Goal: Task Accomplishment & Management: Manage account settings

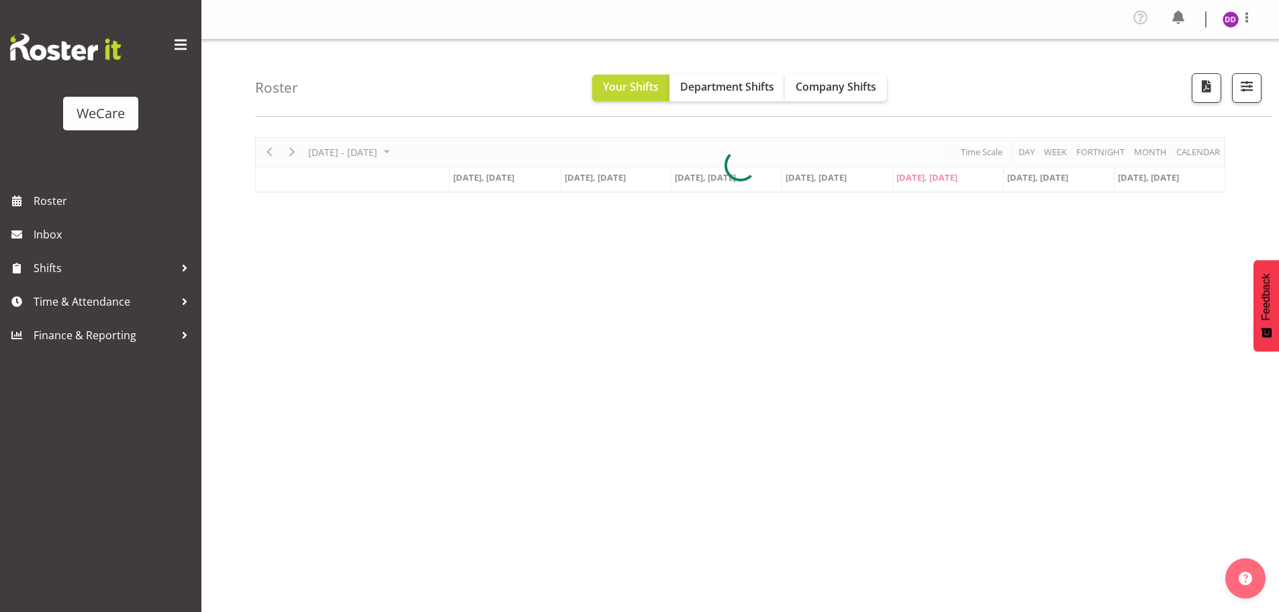
select select "location"
click at [1248, 93] on span "button" at bounding box center [1246, 85] width 17 height 17
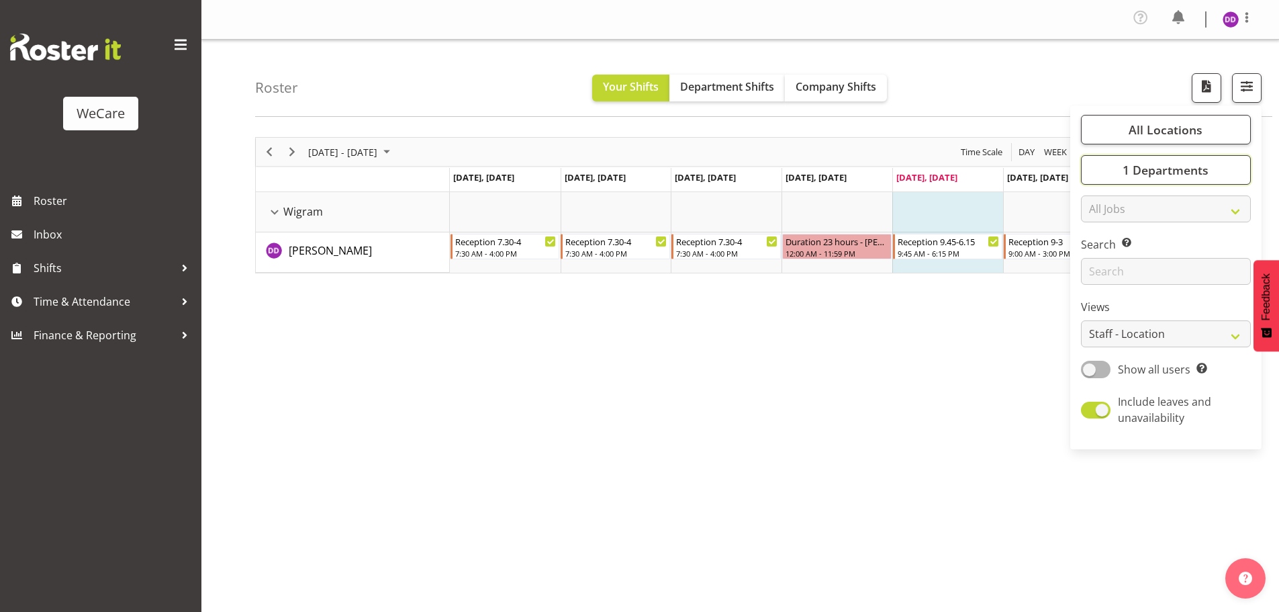
click at [1167, 176] on span "1 Departments" at bounding box center [1166, 170] width 86 height 16
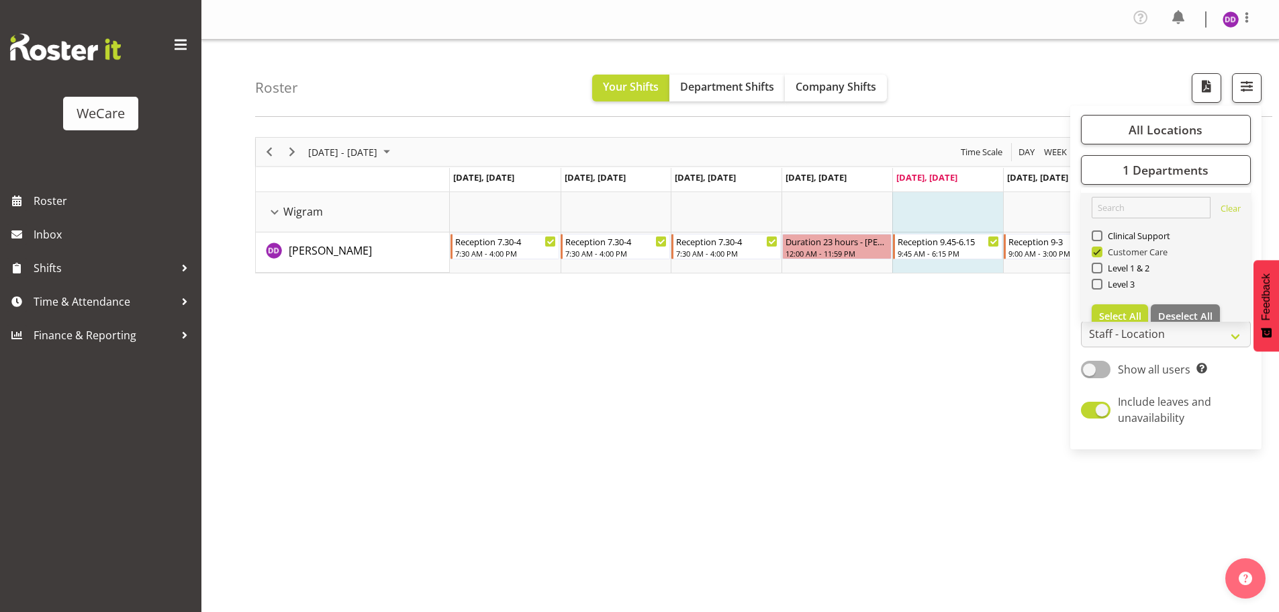
click at [1093, 248] on span at bounding box center [1097, 251] width 11 height 11
click at [1093, 248] on input "Customer Care" at bounding box center [1096, 252] width 9 height 9
checkbox input "false"
click at [1093, 280] on span at bounding box center [1097, 284] width 11 height 11
click at [1093, 280] on input "Level 3" at bounding box center [1096, 284] width 9 height 9
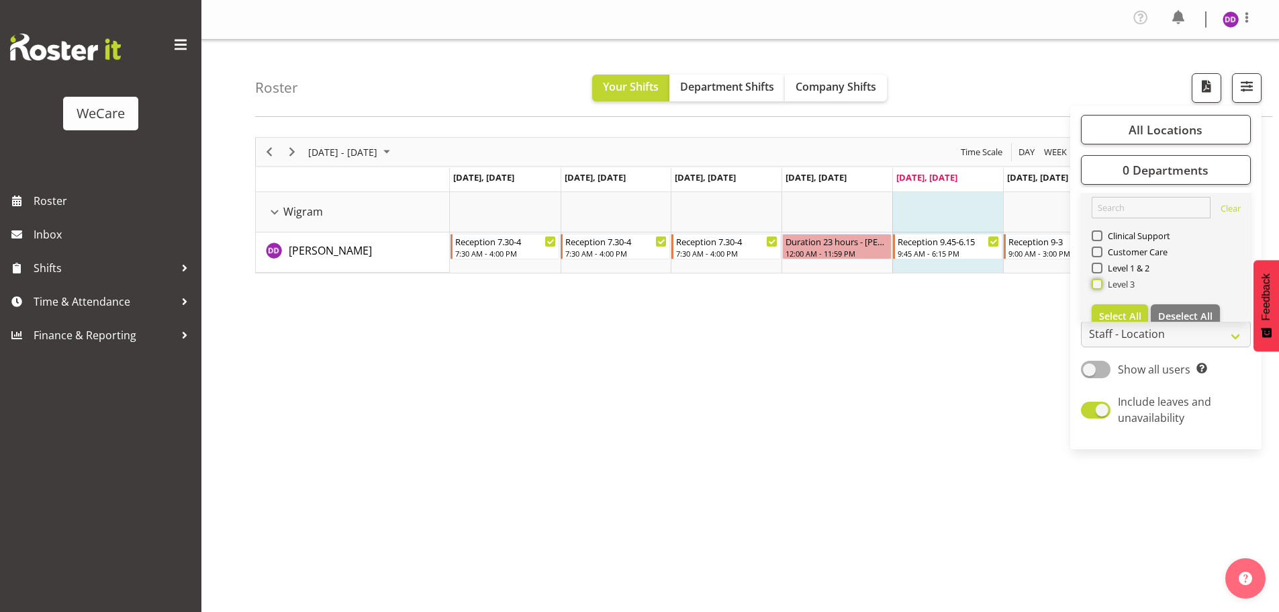
checkbox input "true"
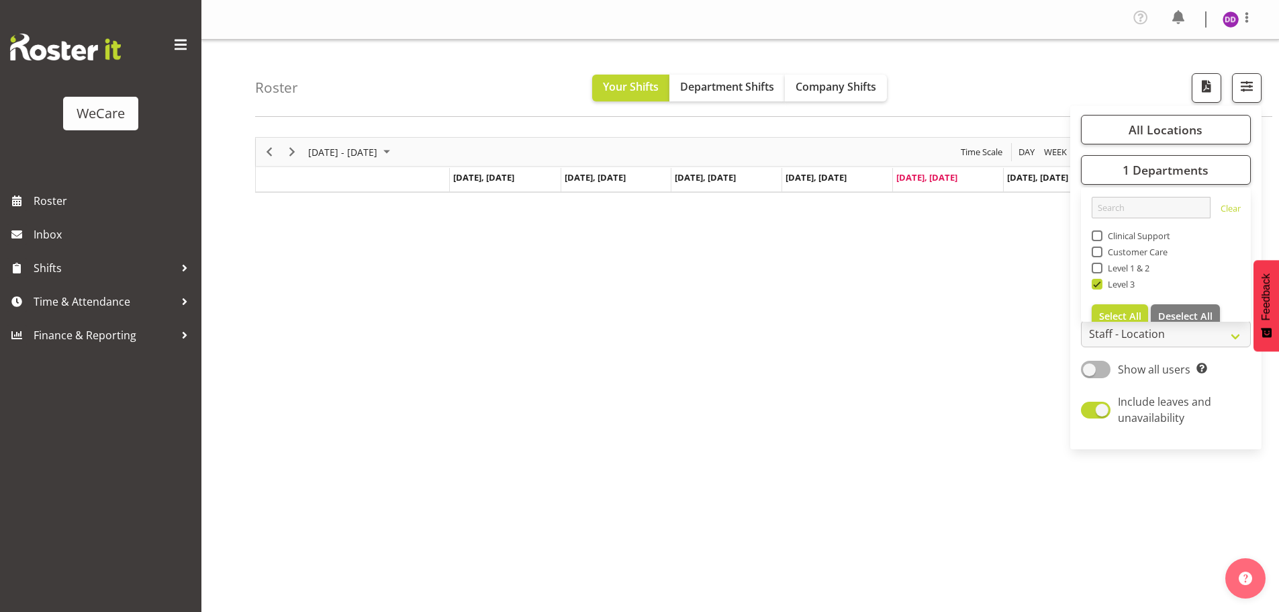
drag, startPoint x: 1232, startPoint y: 389, endPoint x: 1224, endPoint y: 369, distance: 21.1
click at [1231, 389] on div "All Locations Clear Business Support Office [GEOGRAPHIC_DATA] Ilam [GEOGRAPHIC_…" at bounding box center [1165, 277] width 191 height 333
click at [1173, 336] on select "Staff Role Shift - Horizontal Shift - Vertical Staff - Location" at bounding box center [1166, 333] width 170 height 27
click at [1150, 132] on span "All Locations" at bounding box center [1166, 130] width 74 height 16
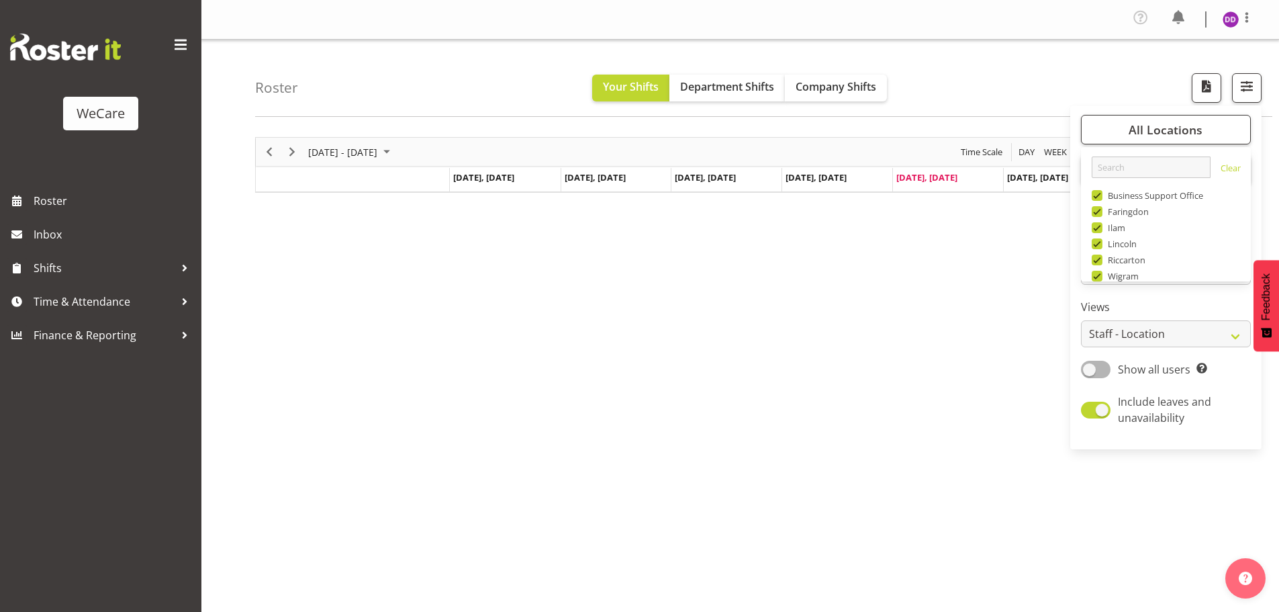
click at [1064, 334] on div "[DATE] - [DATE] [DATE] Day Week Fortnight Month calendar Month Agenda Time Scal…" at bounding box center [767, 395] width 1024 height 537
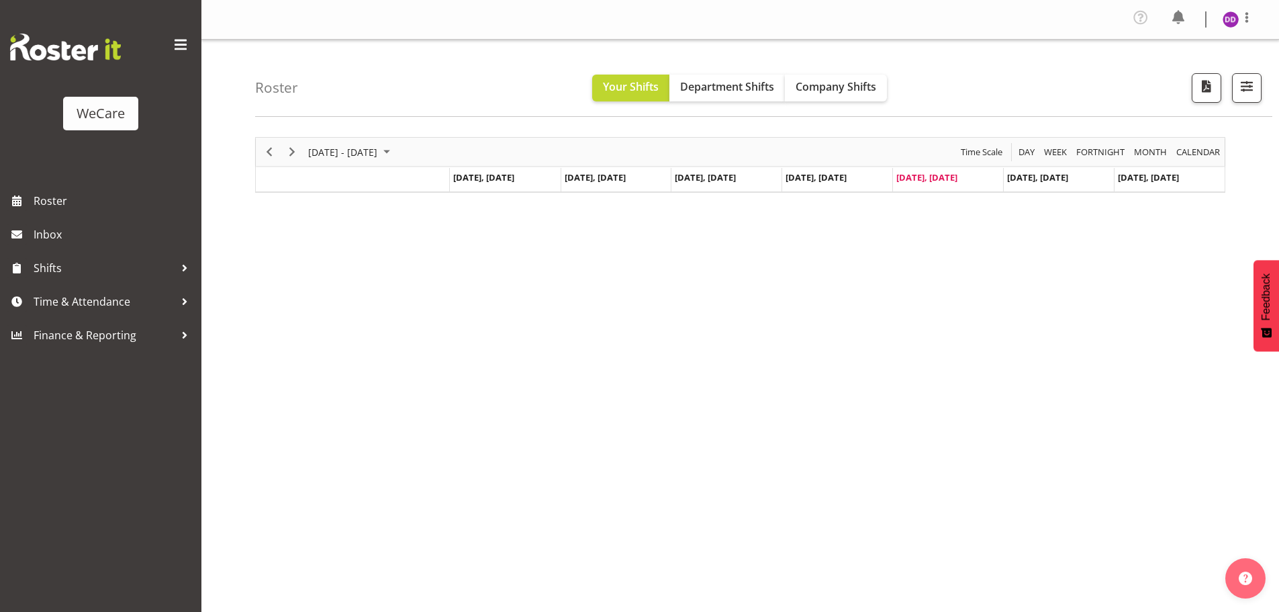
click at [798, 71] on div "Roster Your Shifts Department Shifts Company Shifts All Locations Clear Busines…" at bounding box center [763, 78] width 1017 height 77
click at [811, 83] on span "Company Shifts" at bounding box center [836, 86] width 81 height 15
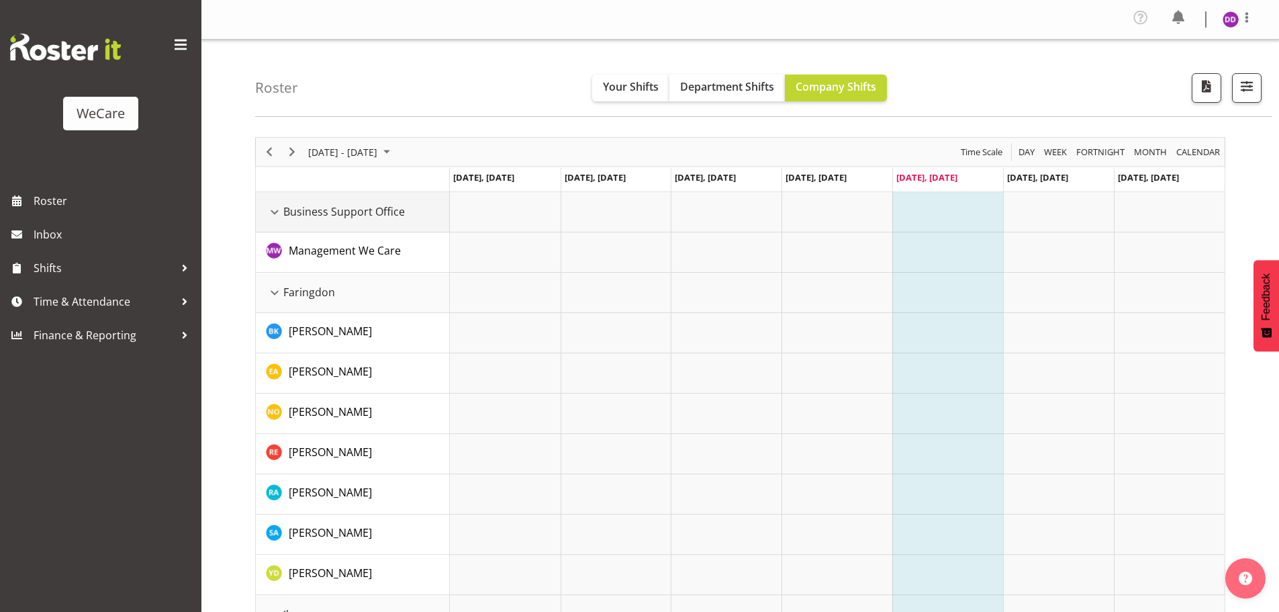
click at [275, 212] on div "Business Support Office resource" at bounding box center [274, 211] width 17 height 17
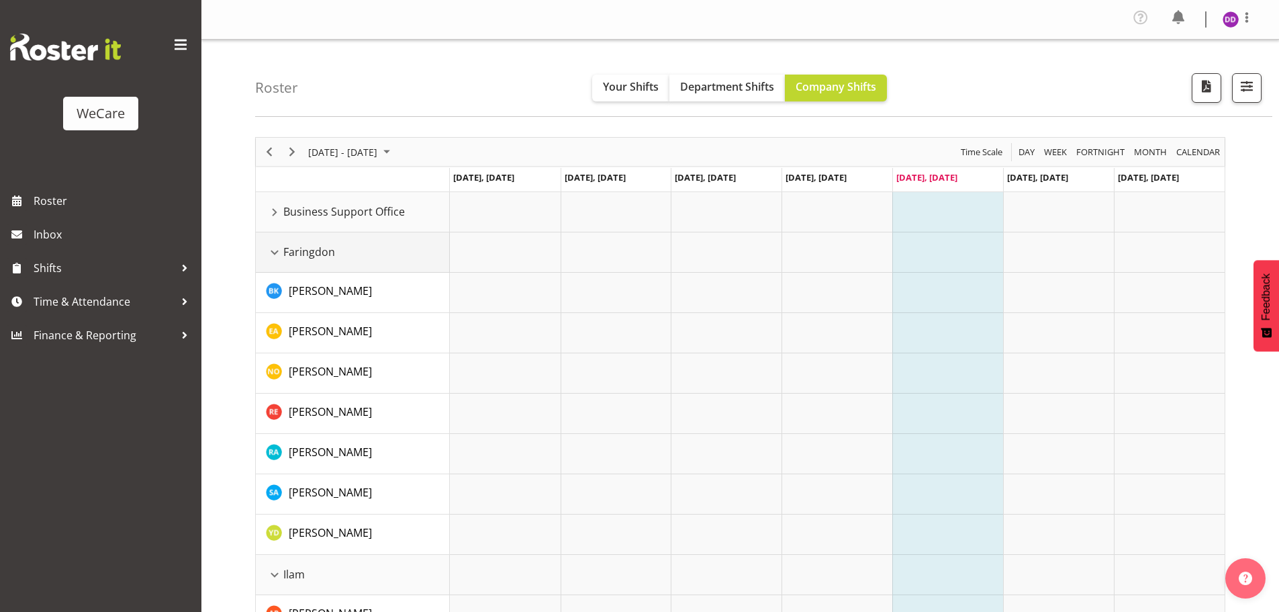
click at [267, 250] on div "Faringdon resource" at bounding box center [274, 252] width 17 height 17
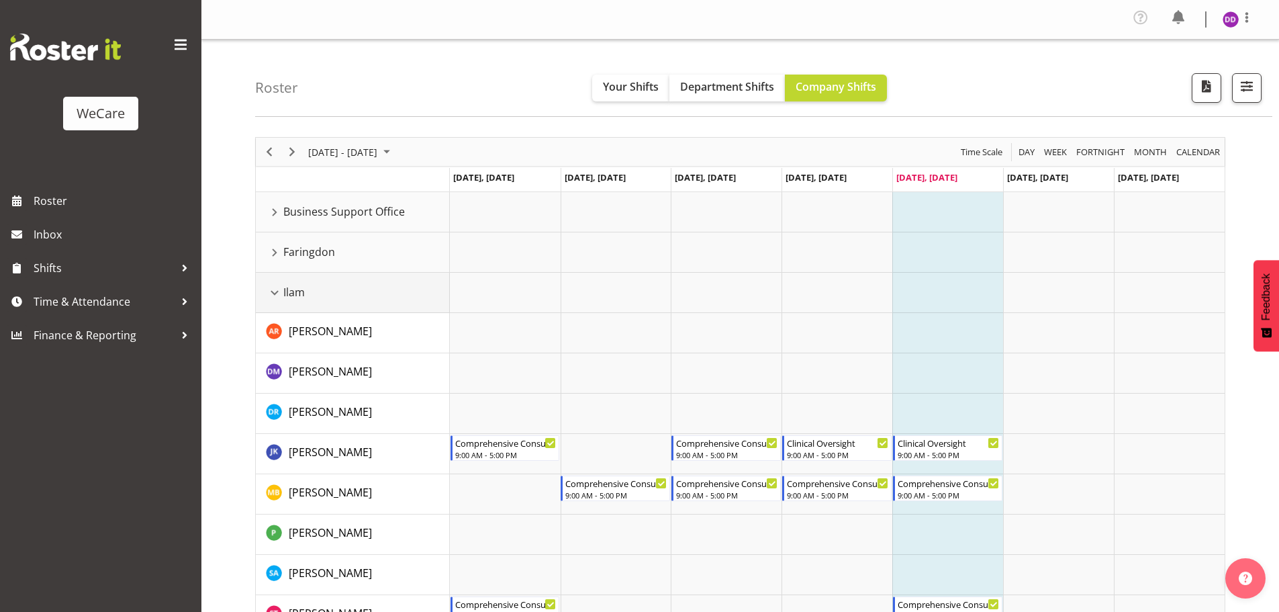
click at [273, 289] on div "Ilam resource" at bounding box center [274, 292] width 17 height 17
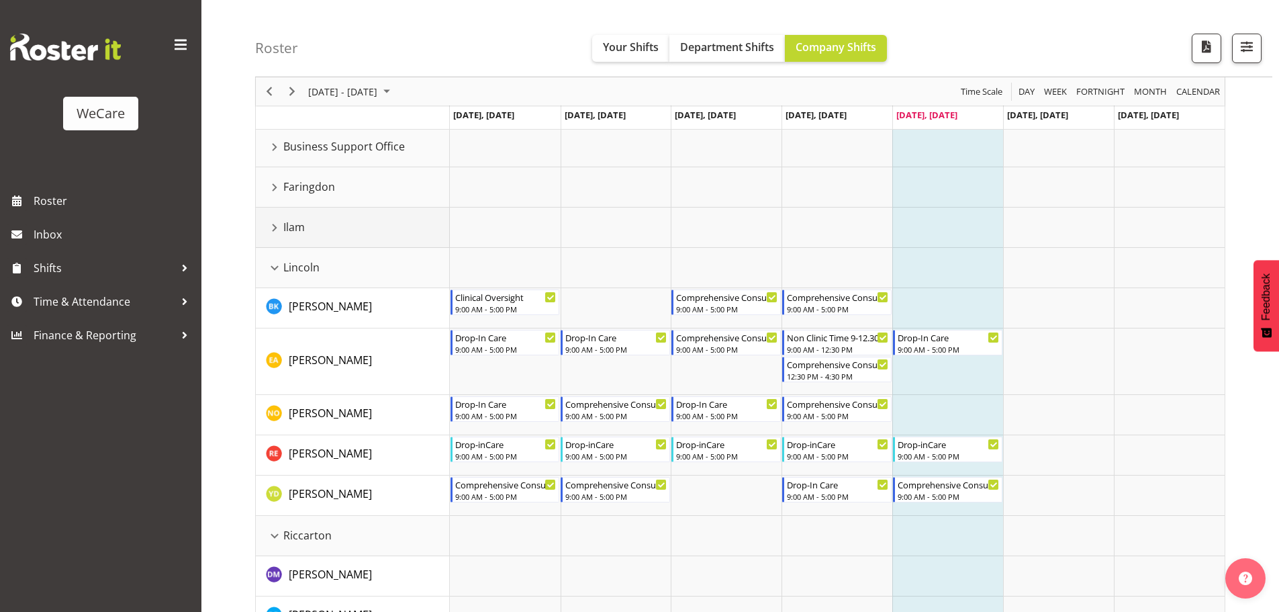
scroll to position [134, 0]
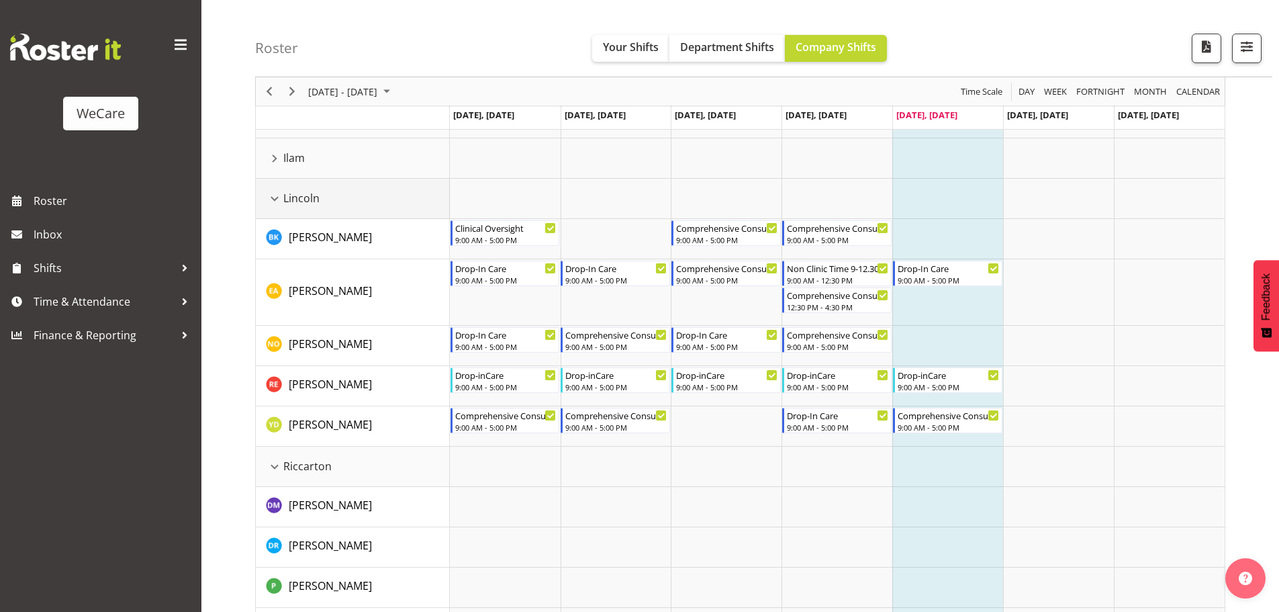
click at [273, 197] on div "Lincoln resource" at bounding box center [274, 198] width 17 height 17
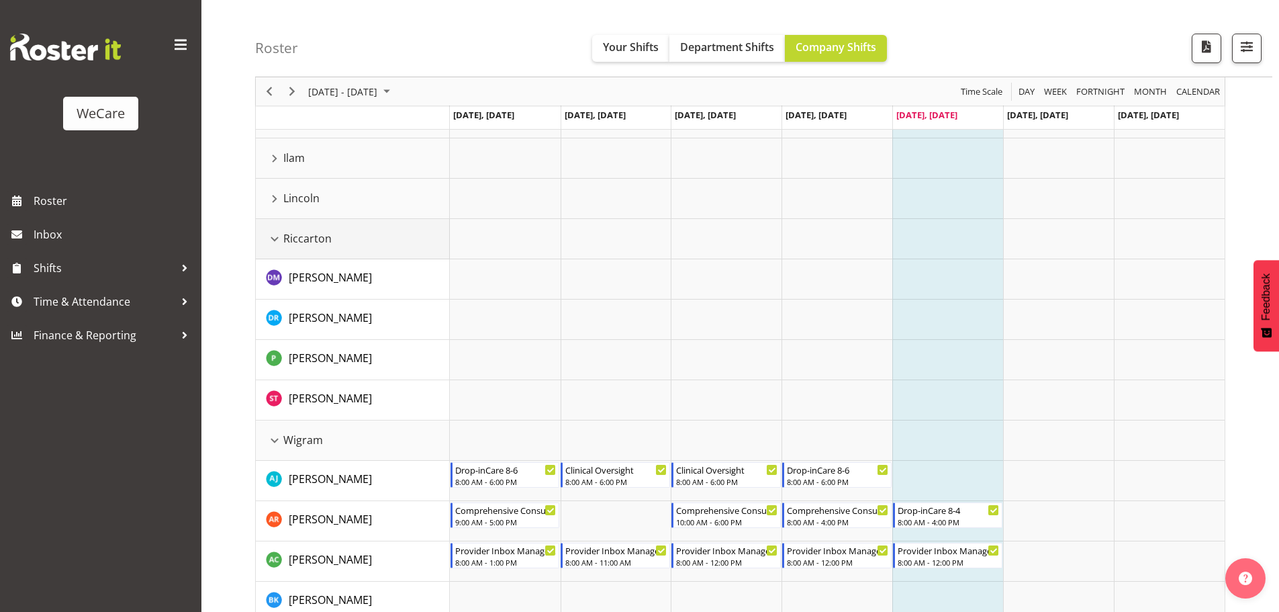
click at [271, 239] on div "Riccarton resource" at bounding box center [274, 238] width 17 height 17
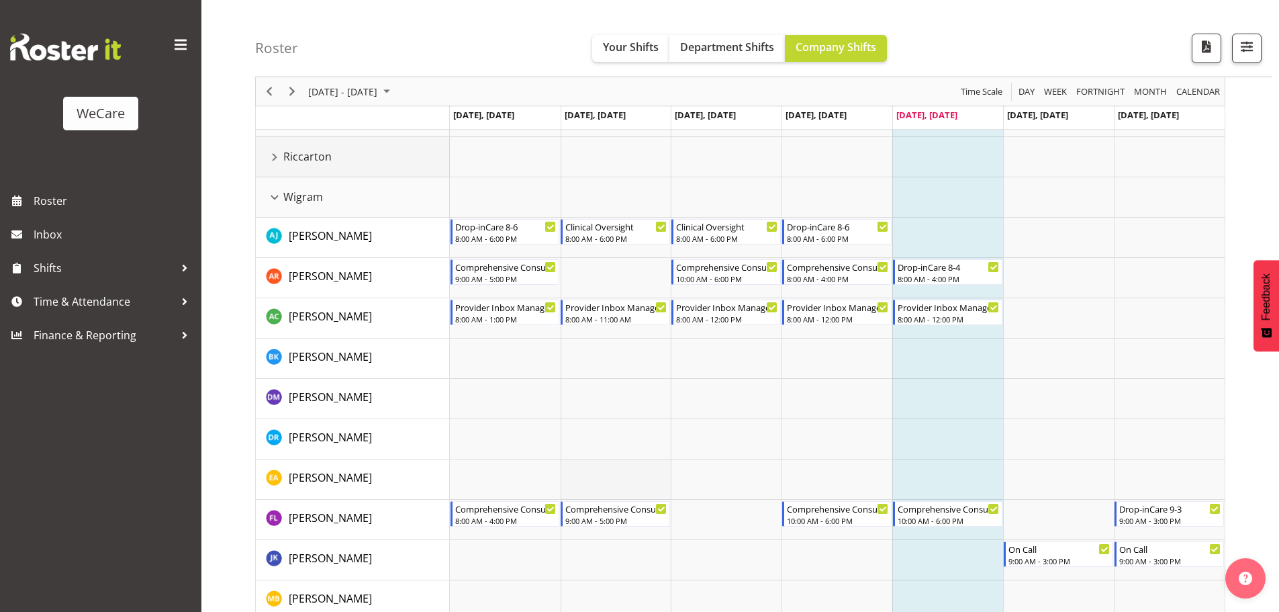
scroll to position [236, 0]
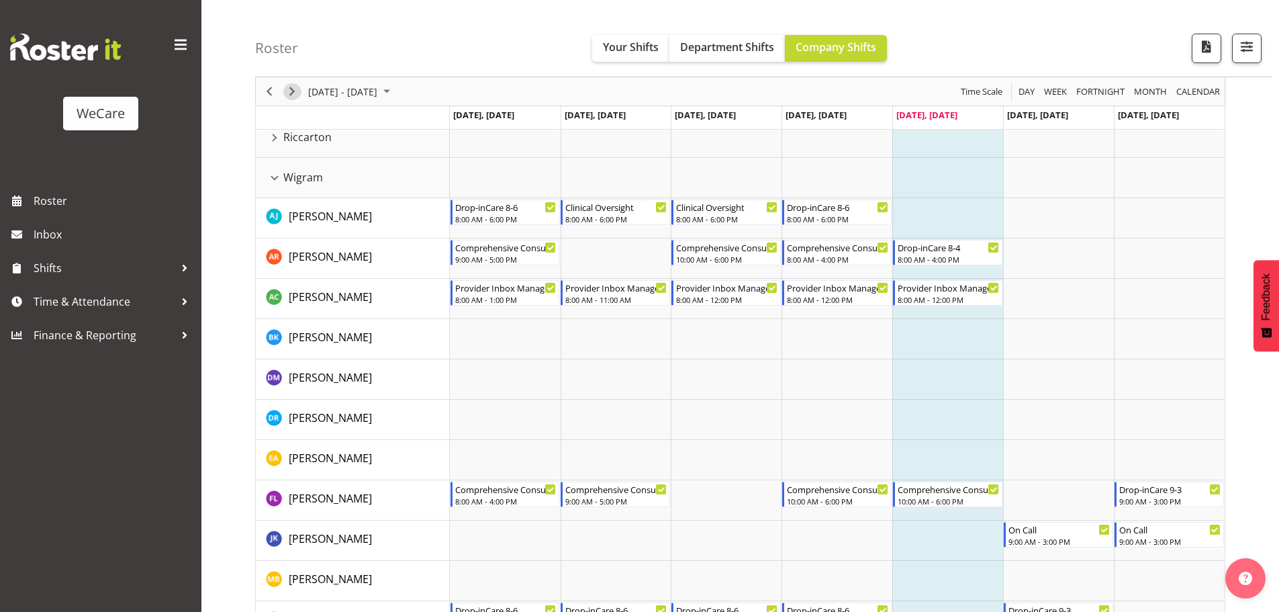
click at [297, 97] on span "Next" at bounding box center [292, 91] width 16 height 17
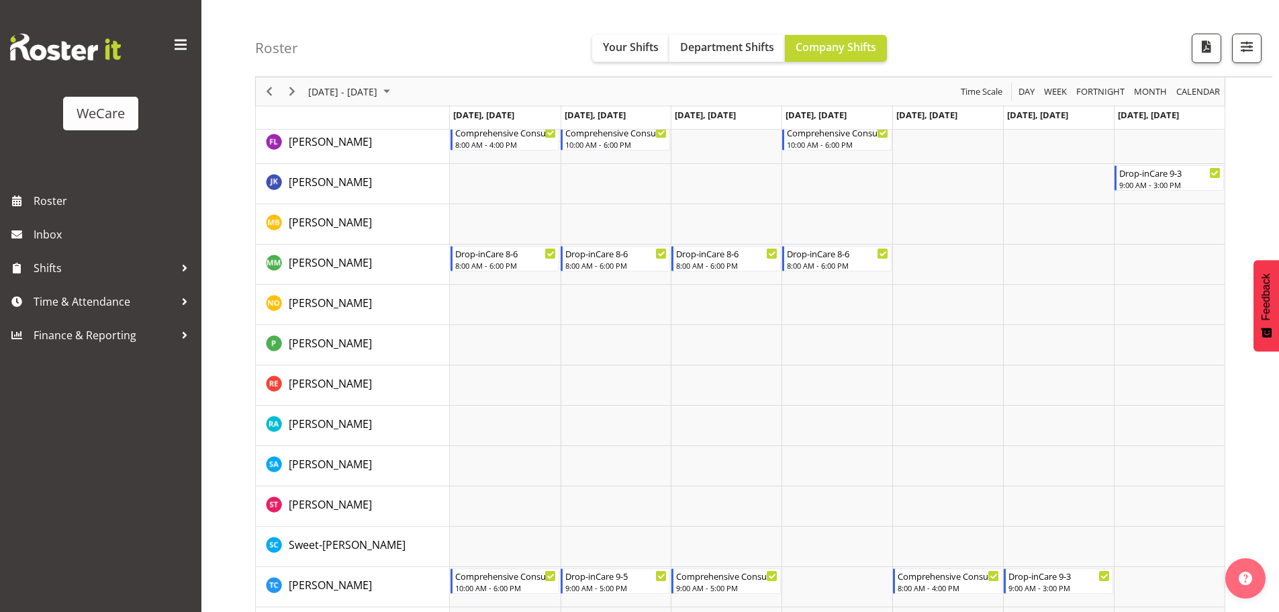
scroll to position [1619, 0]
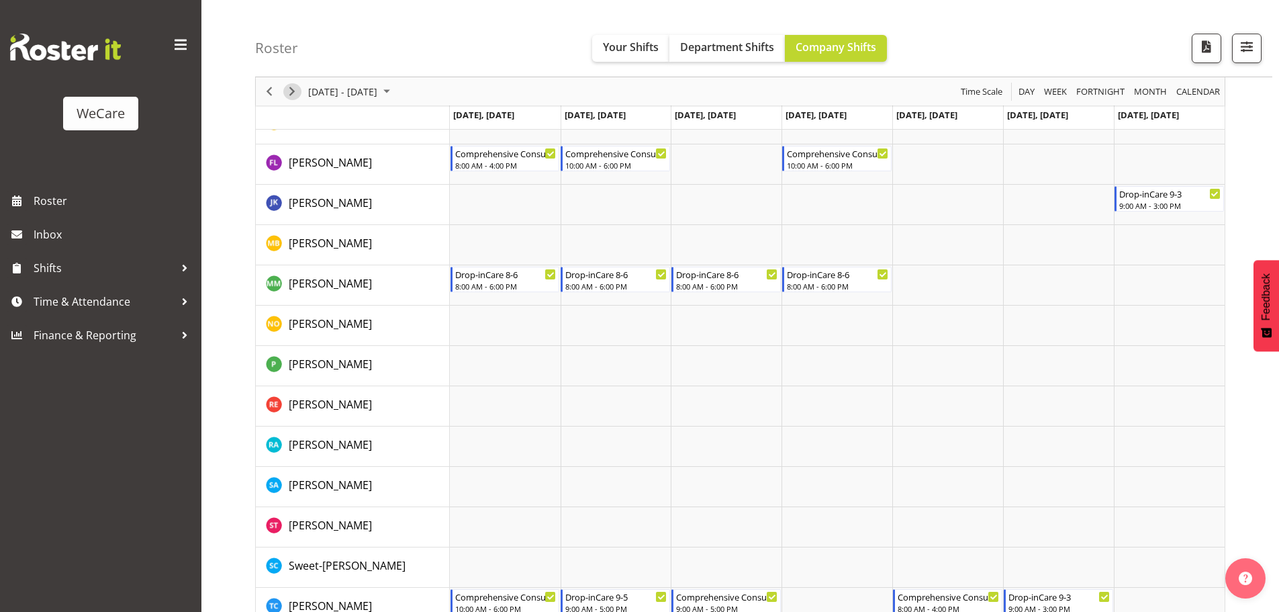
click at [292, 93] on span "Next" at bounding box center [292, 91] width 16 height 17
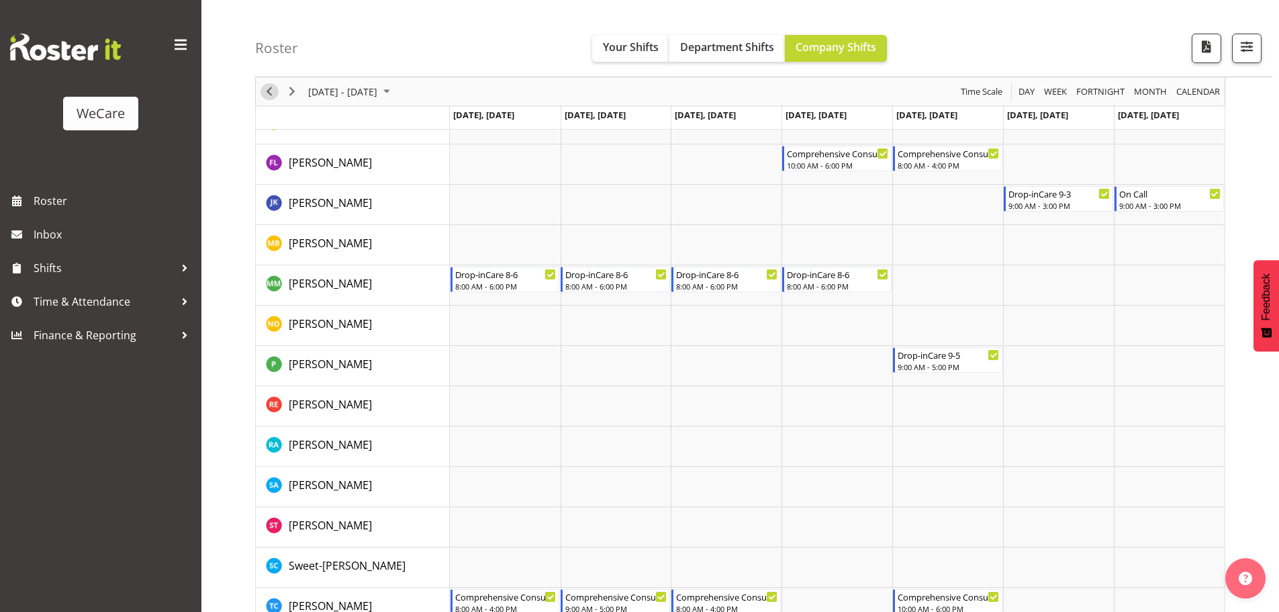
click at [267, 96] on span "Previous" at bounding box center [269, 91] width 16 height 17
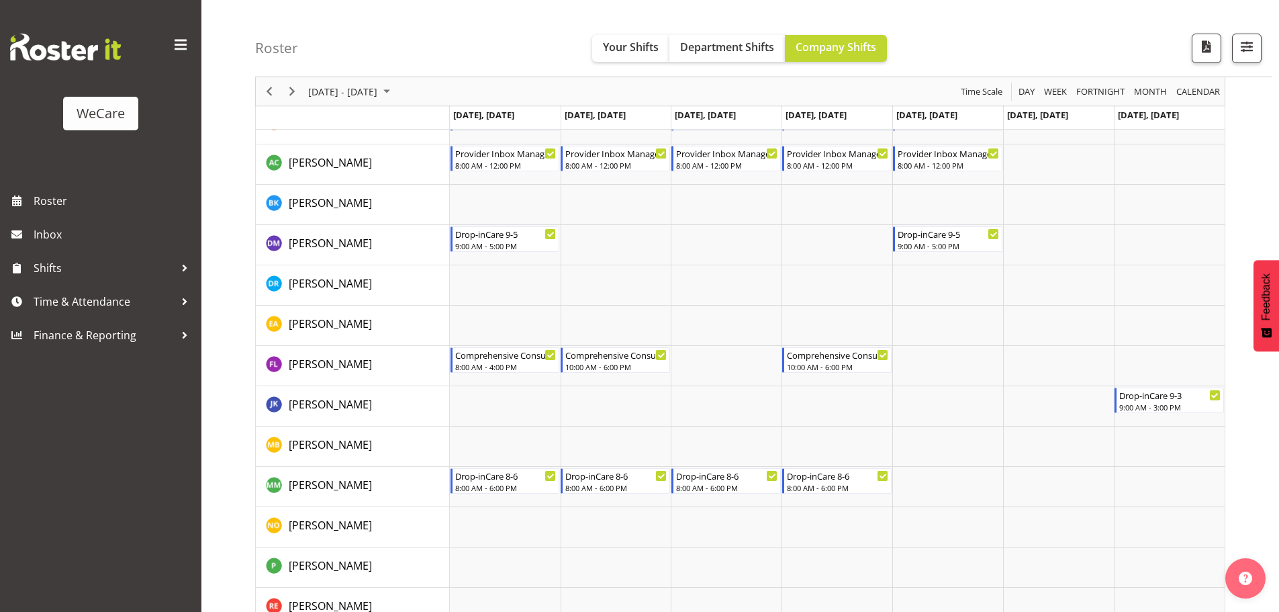
click at [733, 211] on td "Timeline Week of September 12, 2025" at bounding box center [726, 205] width 111 height 40
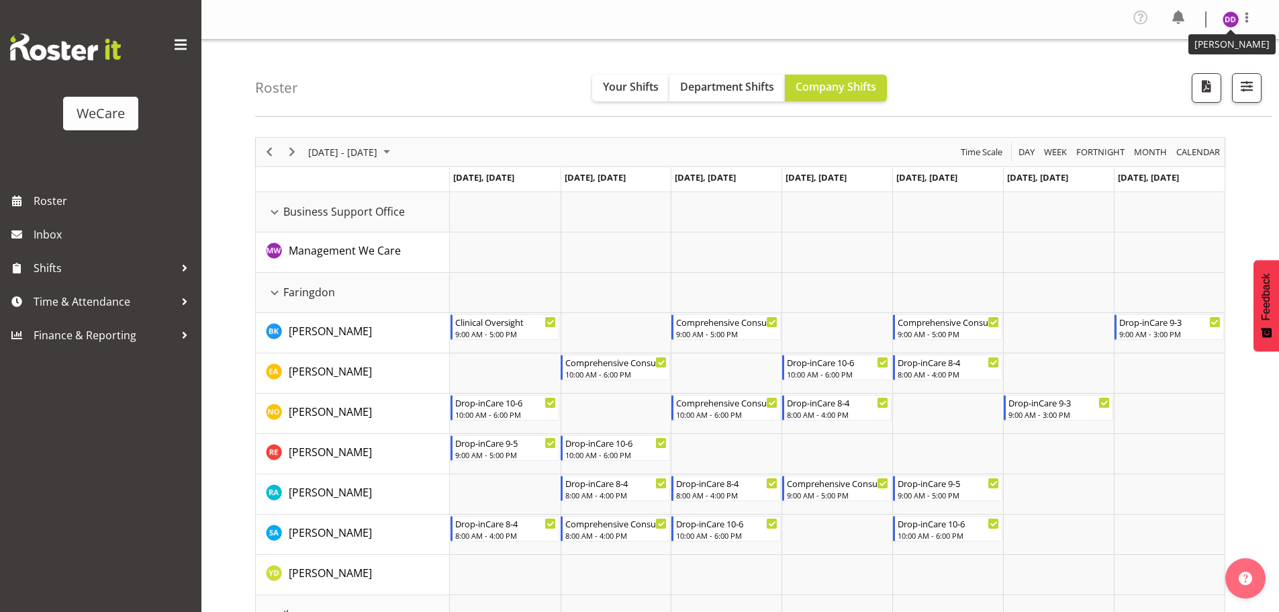
drag, startPoint x: 1226, startPoint y: 16, endPoint x: 1228, endPoint y: 30, distance: 13.7
click at [1226, 15] on img at bounding box center [1231, 19] width 16 height 16
click at [1201, 73] on link "Log Out" at bounding box center [1190, 74] width 129 height 24
